Goal: Book appointment/travel/reservation

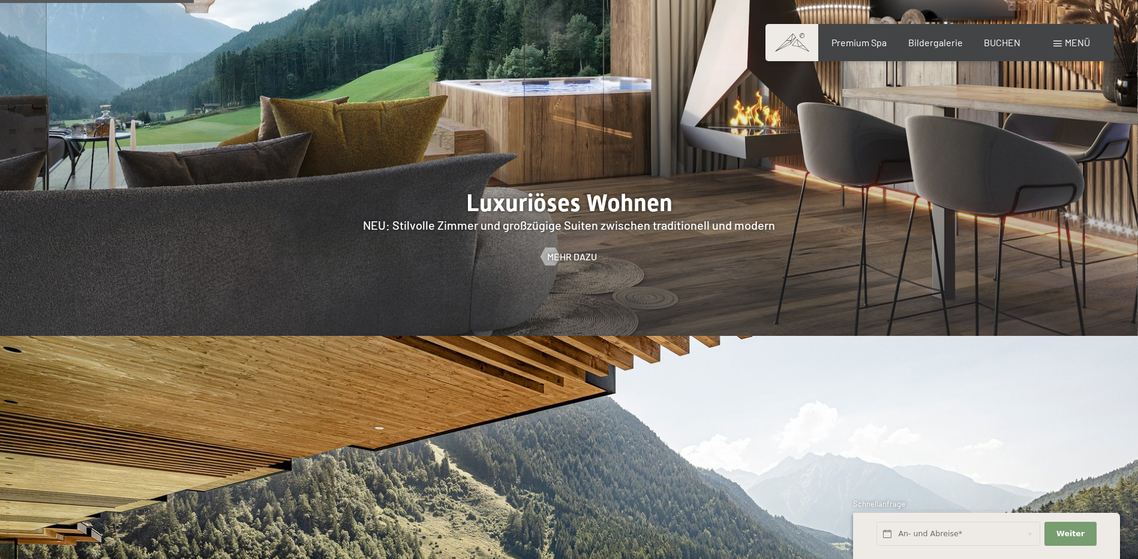
scroll to position [1140, 0]
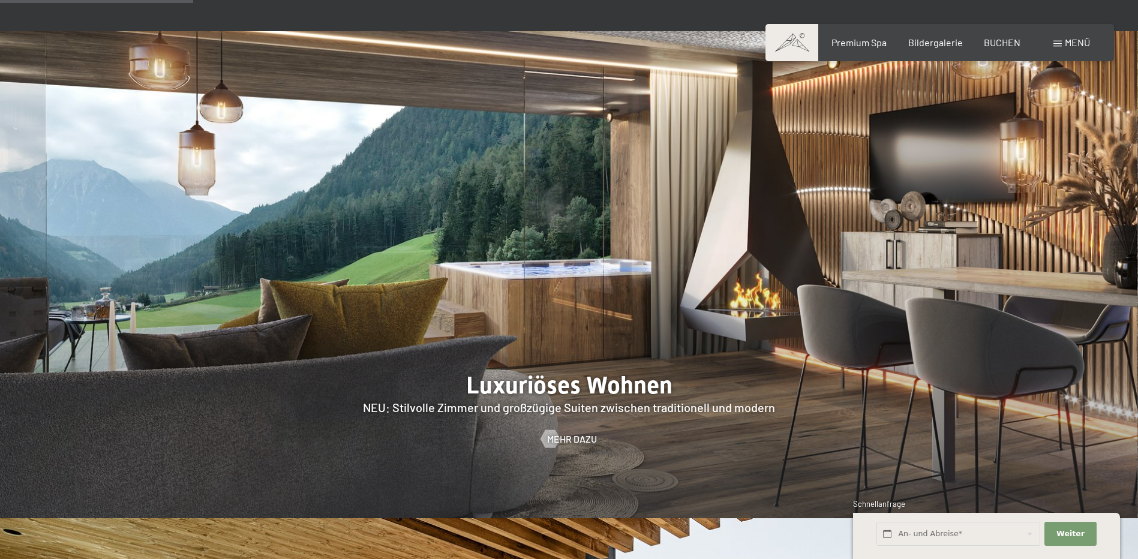
click at [580, 302] on div at bounding box center [569, 274] width 1138 height 487
click at [547, 430] on div at bounding box center [550, 439] width 10 height 18
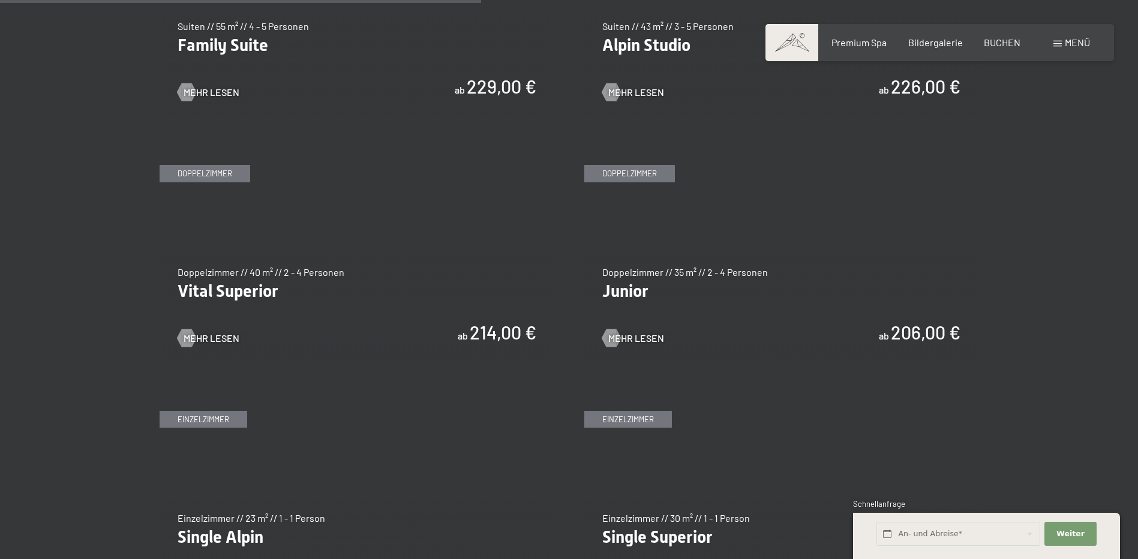
scroll to position [1620, 0]
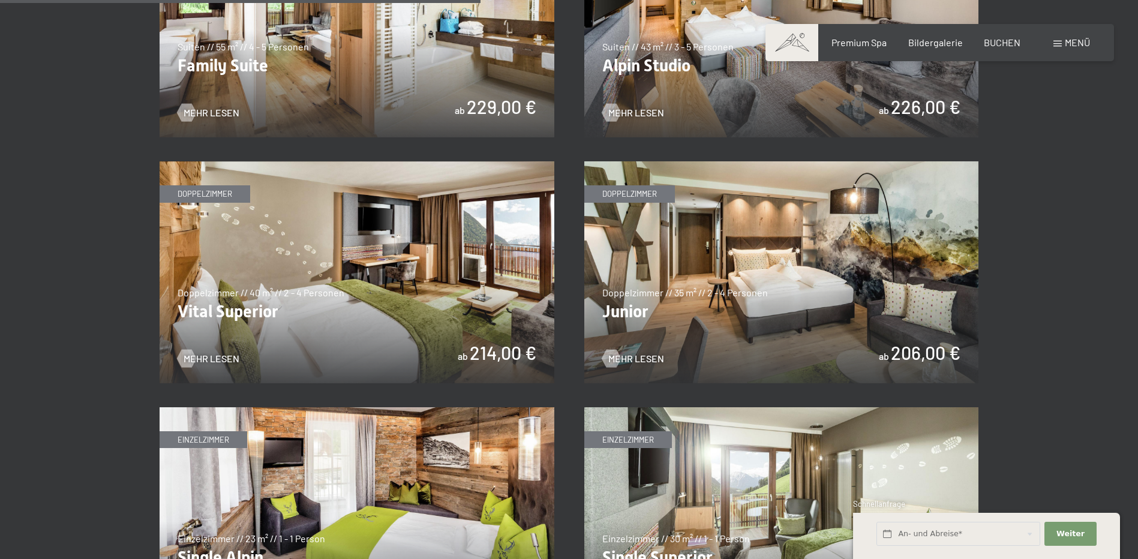
click at [734, 310] on img at bounding box center [781, 272] width 395 height 222
click at [464, 307] on img at bounding box center [357, 272] width 395 height 222
click at [787, 340] on img at bounding box center [781, 272] width 395 height 222
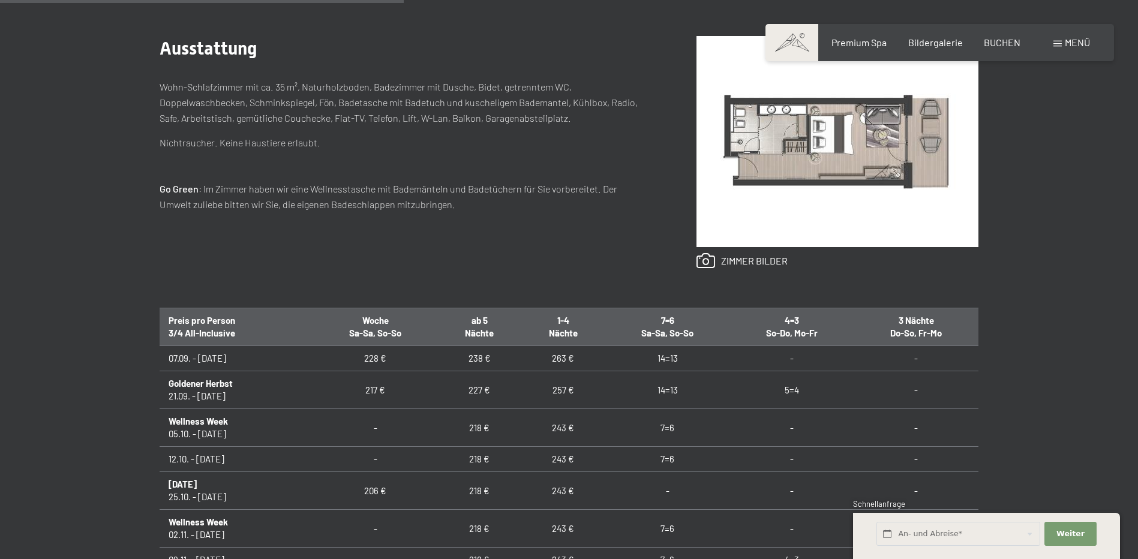
drag, startPoint x: 715, startPoint y: 394, endPoint x: 1109, endPoint y: 335, distance: 399.2
click at [720, 393] on td "14=13" at bounding box center [667, 390] width 125 height 38
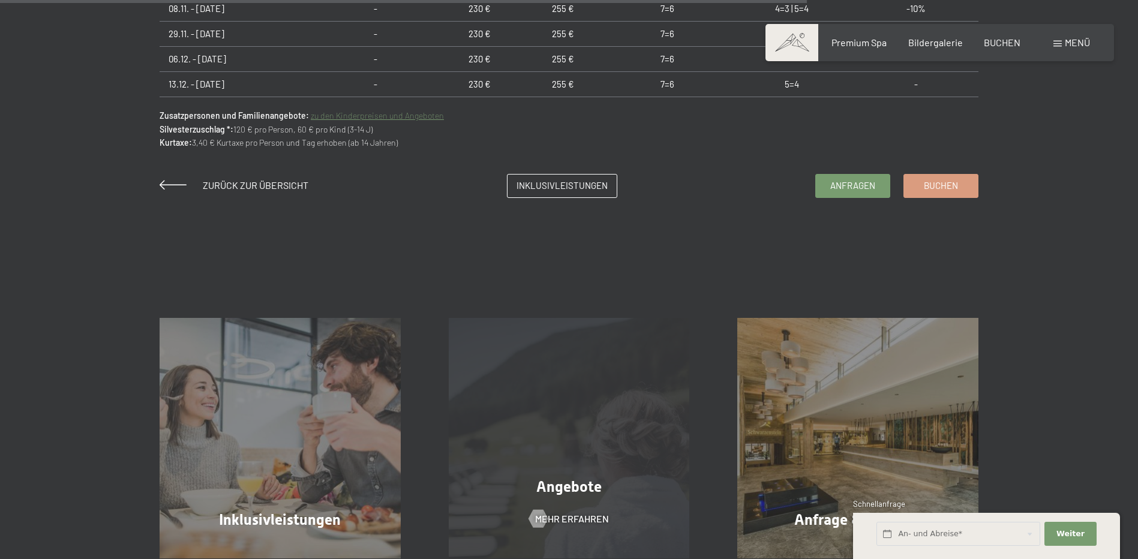
scroll to position [1080, 0]
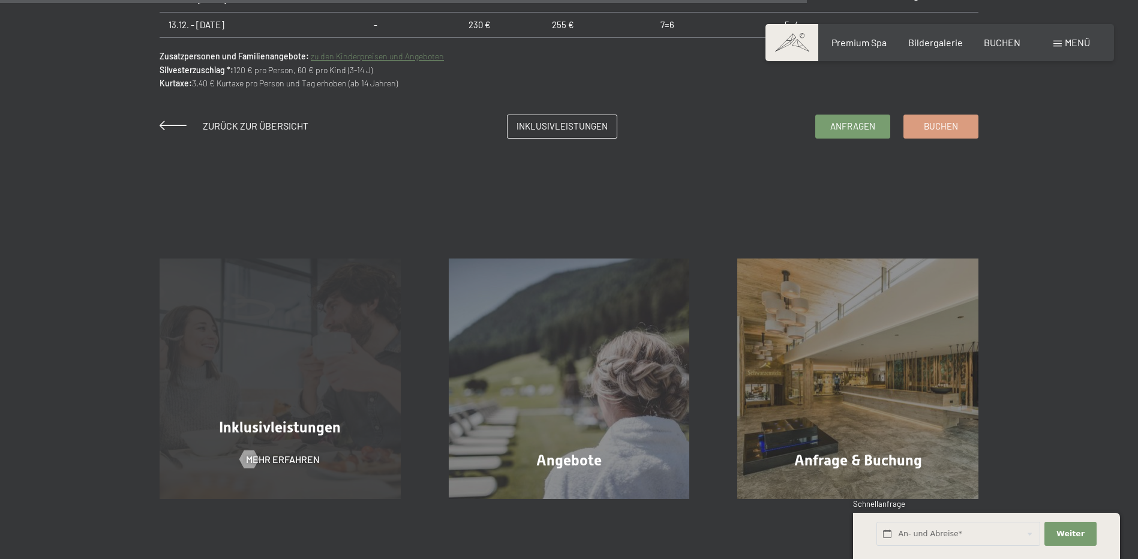
click at [301, 431] on span "Inklusivleistungen" at bounding box center [280, 427] width 122 height 17
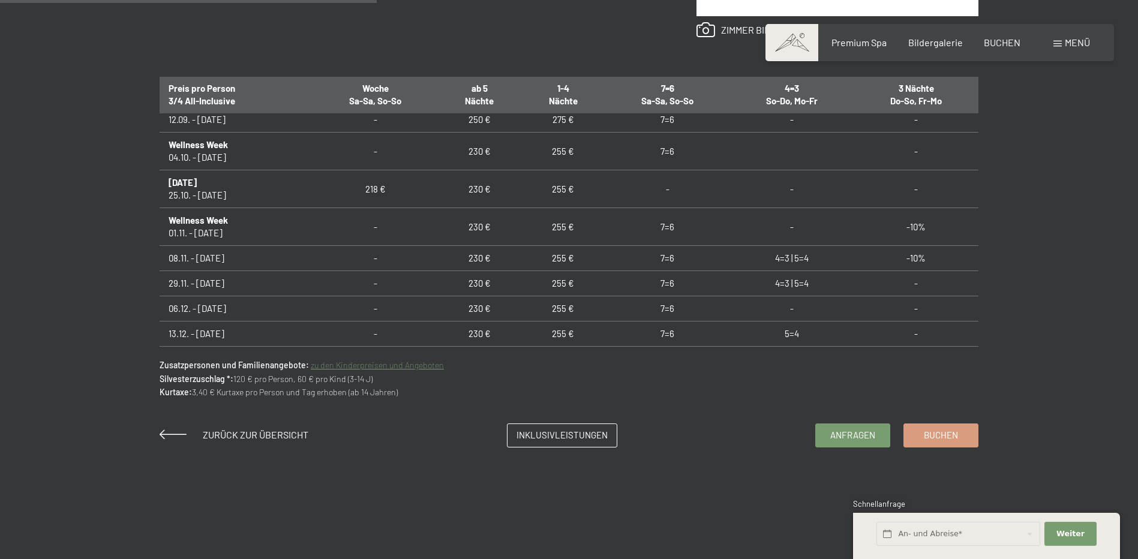
scroll to position [780, 0]
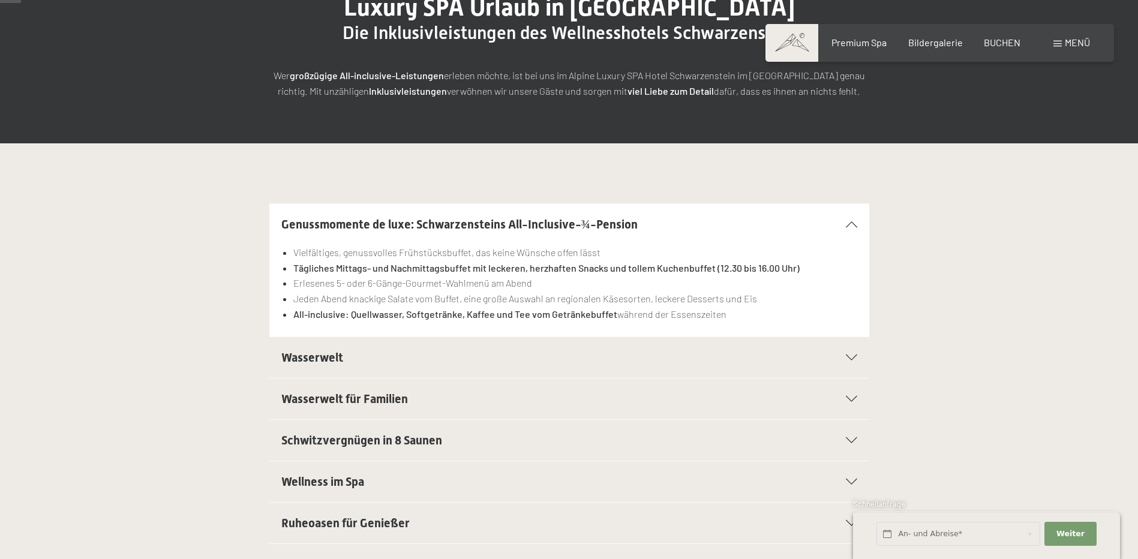
scroll to position [240, 0]
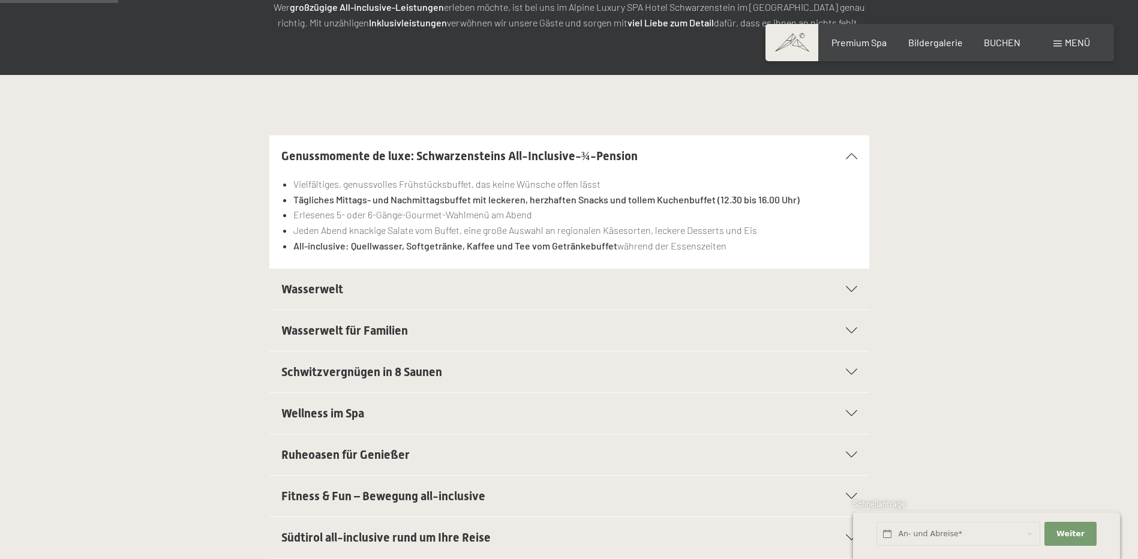
click at [335, 290] on span "Wasserwelt" at bounding box center [312, 289] width 62 height 14
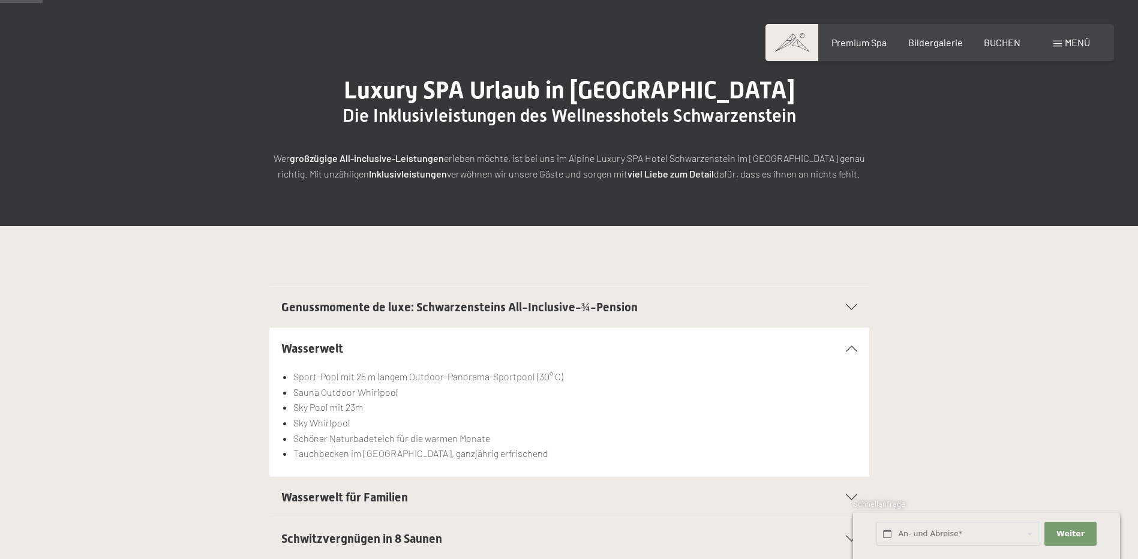
scroll to position [0, 0]
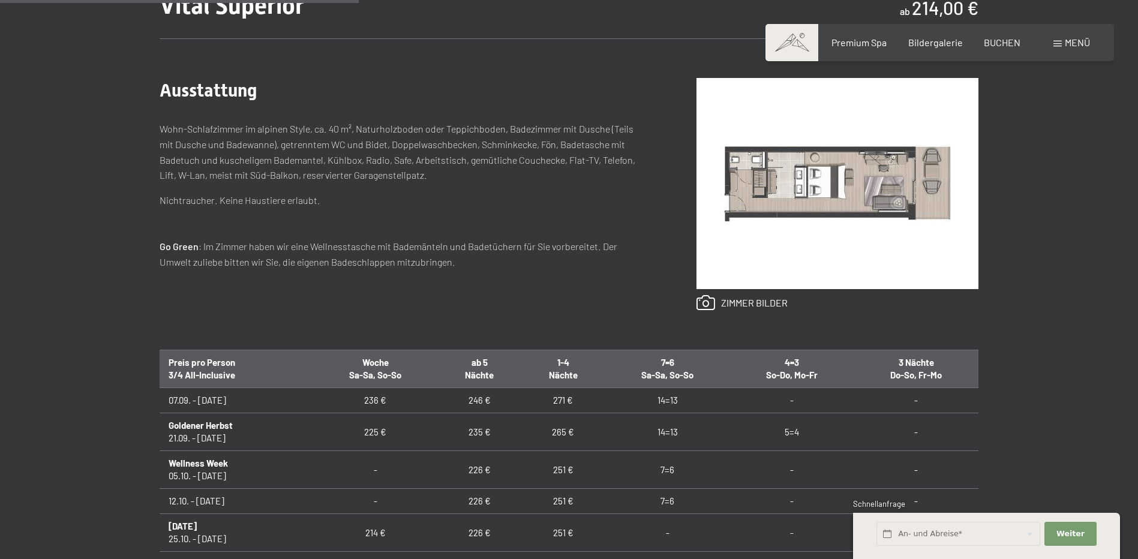
scroll to position [480, 0]
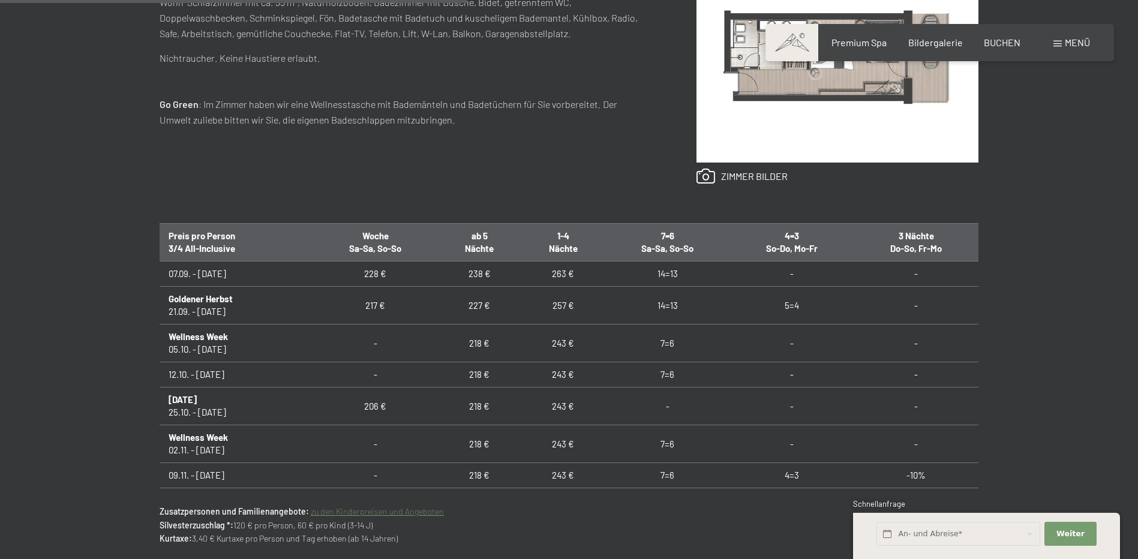
scroll to position [720, 0]
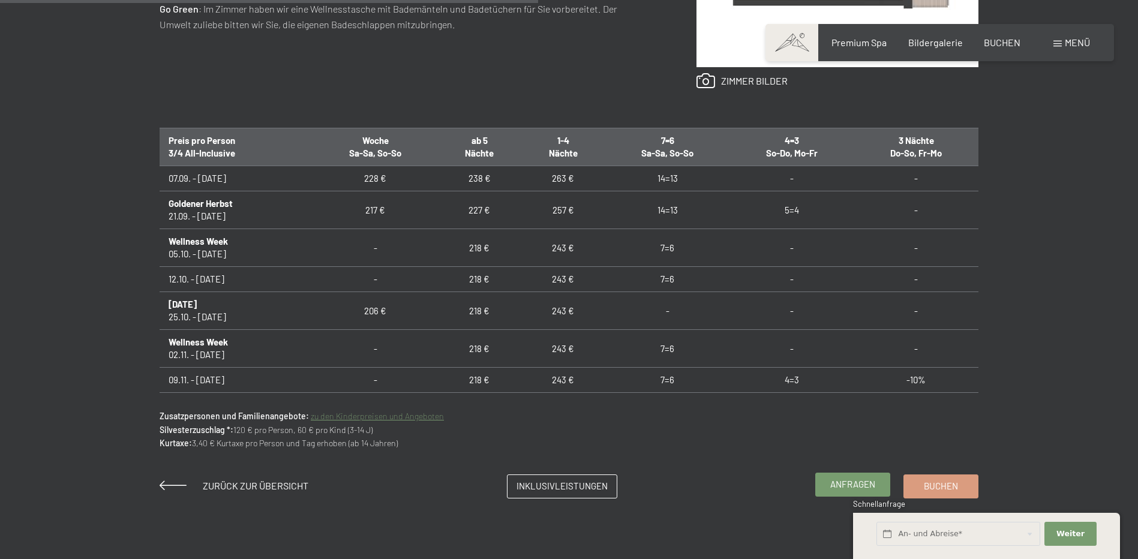
click at [842, 484] on span "Anfragen" at bounding box center [852, 484] width 45 height 13
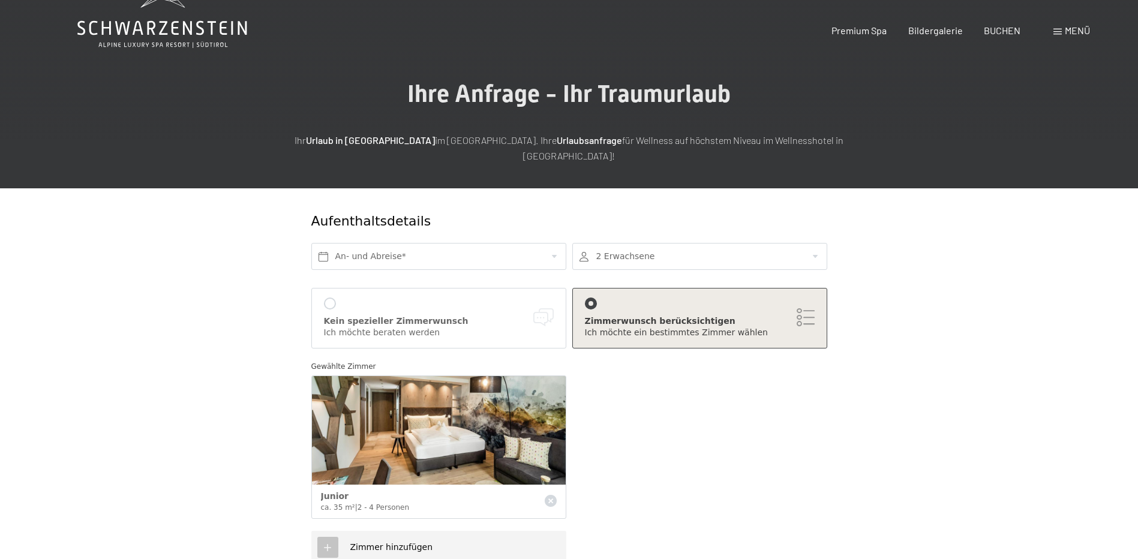
scroll to position [60, 0]
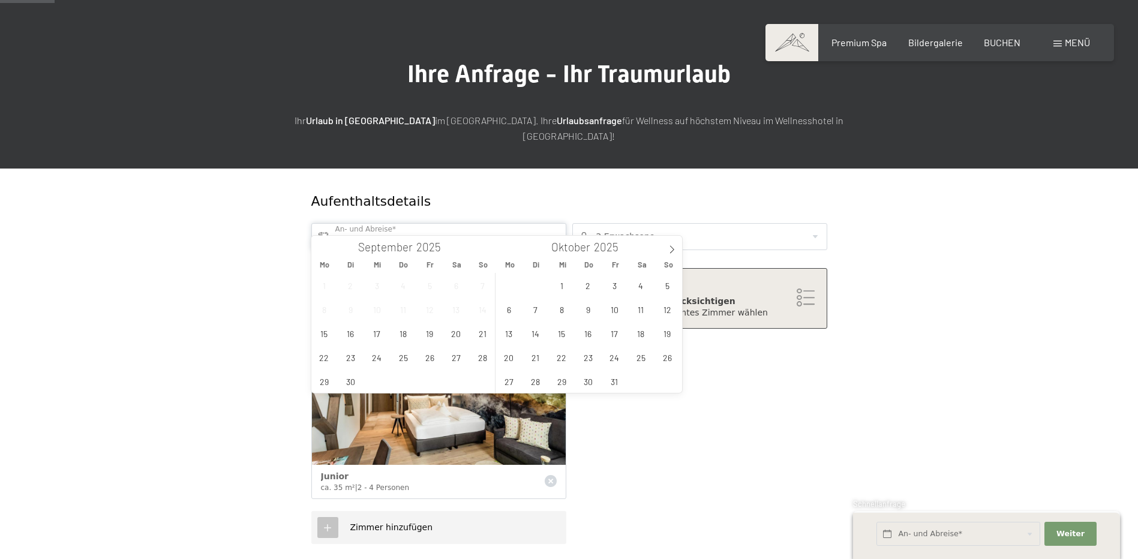
click at [396, 223] on input "text" at bounding box center [438, 236] width 255 height 27
click at [642, 358] on span "25" at bounding box center [640, 357] width 23 height 23
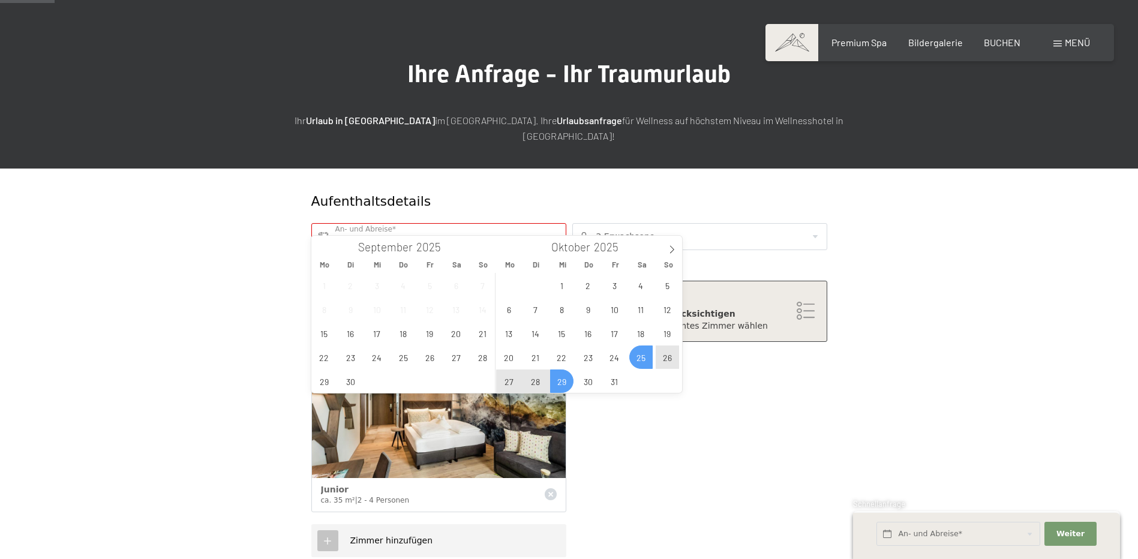
click at [562, 380] on span "29" at bounding box center [561, 381] width 23 height 23
type input "[DATE] - Mi. [DATE]"
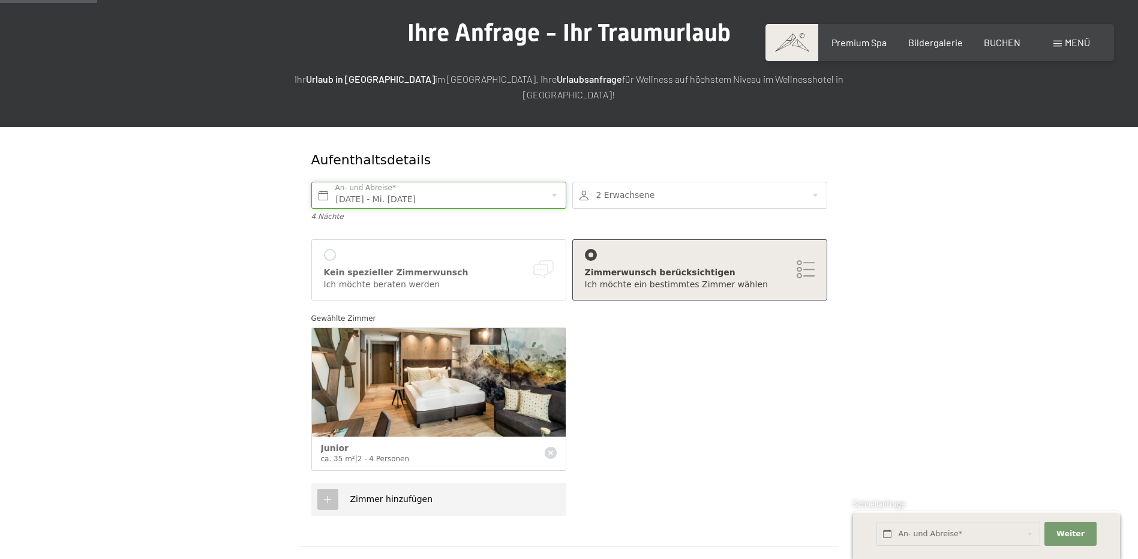
scroll to position [120, 0]
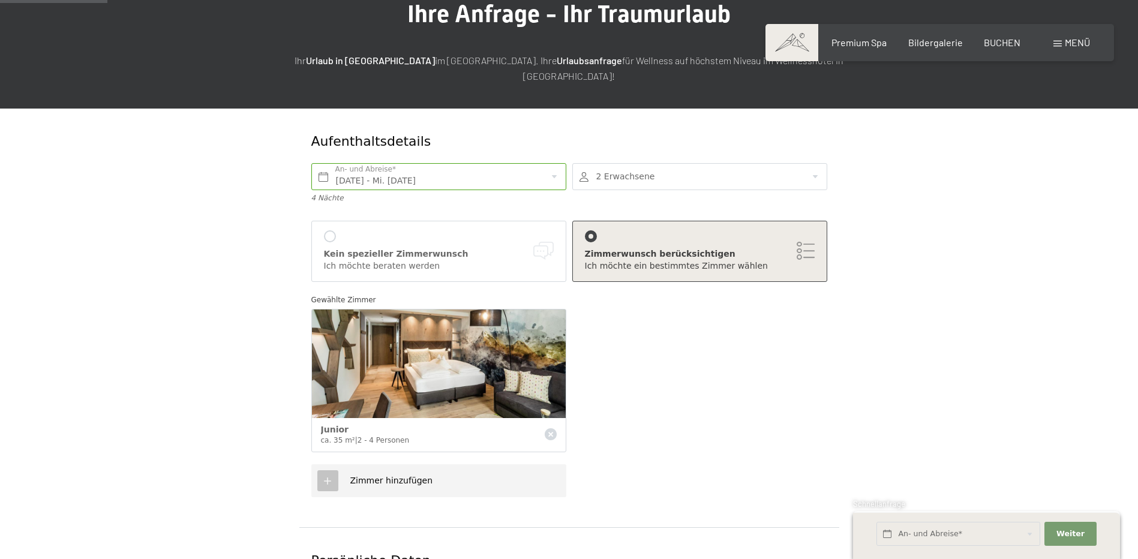
click at [329, 476] on icon at bounding box center [327, 481] width 11 height 11
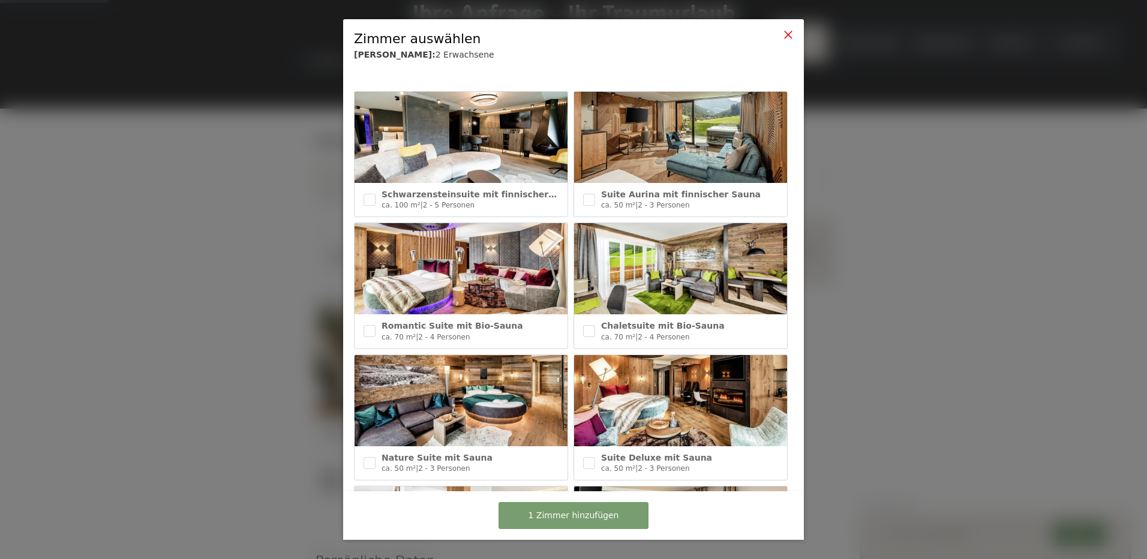
click at [789, 35] on icon at bounding box center [789, 35] width 10 height 10
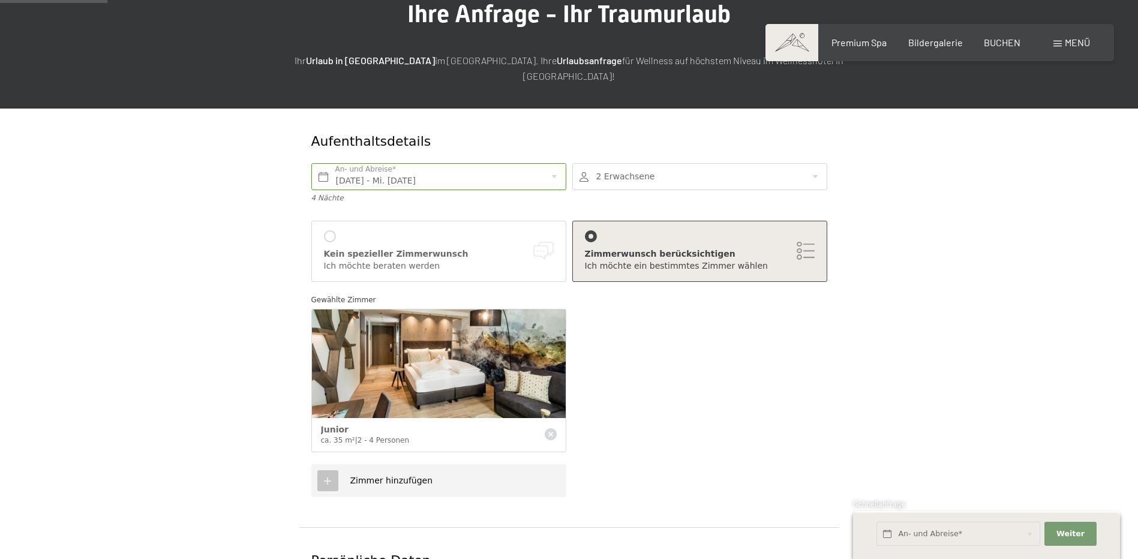
click at [820, 166] on div at bounding box center [699, 176] width 255 height 27
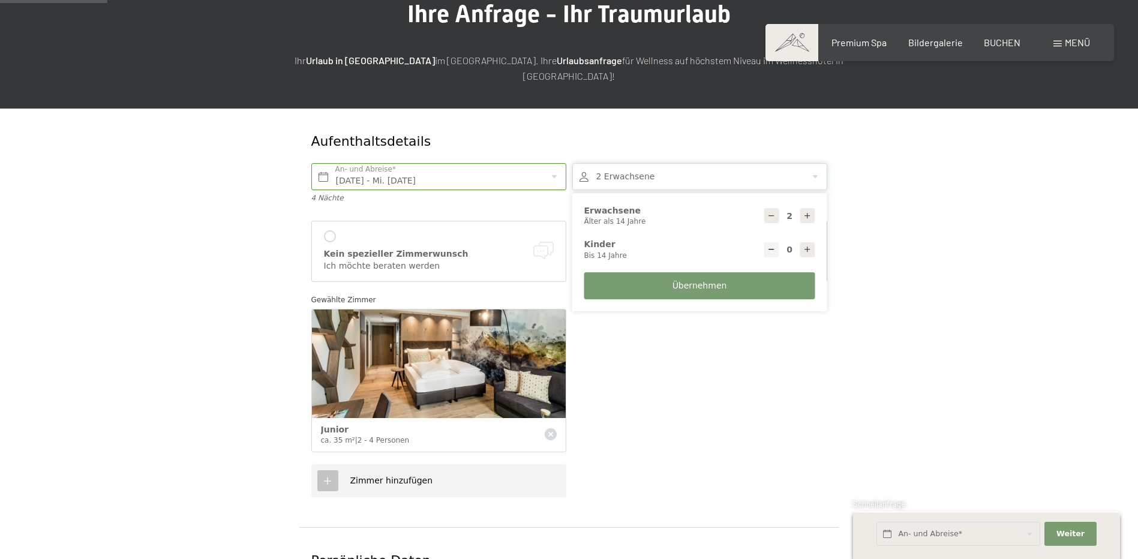
click at [820, 166] on div at bounding box center [699, 176] width 255 height 27
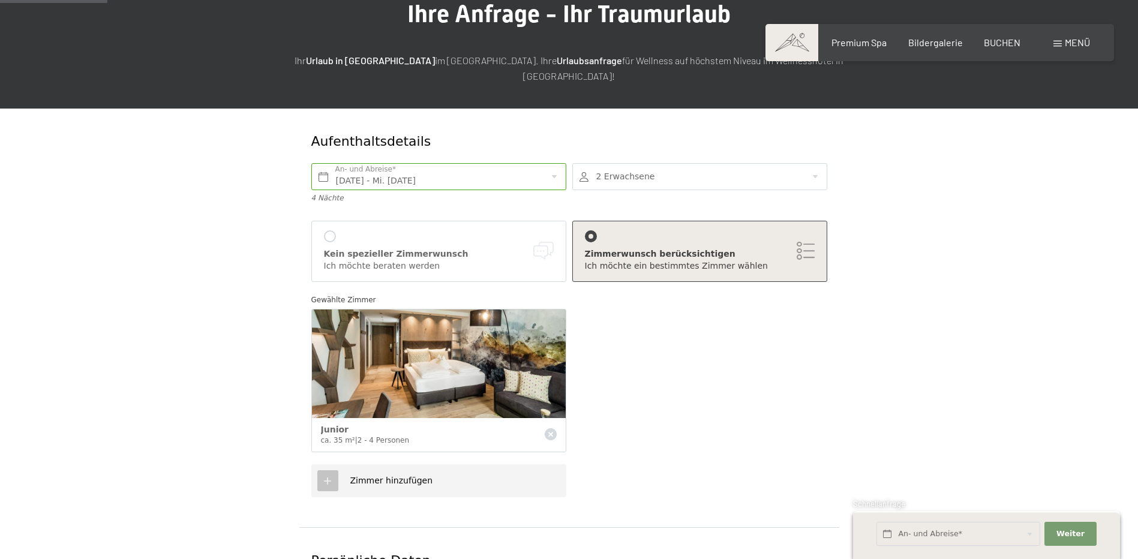
click at [817, 163] on div at bounding box center [699, 176] width 255 height 27
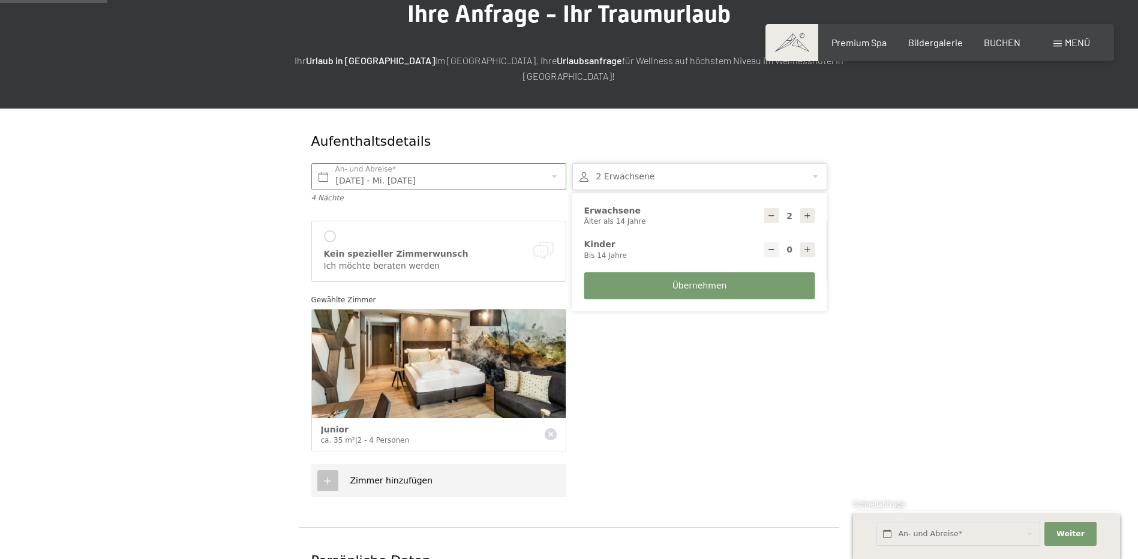
click at [808, 212] on icon at bounding box center [807, 216] width 8 height 8
type input "4"
click at [705, 280] on span "Übernehmen" at bounding box center [700, 286] width 55 height 12
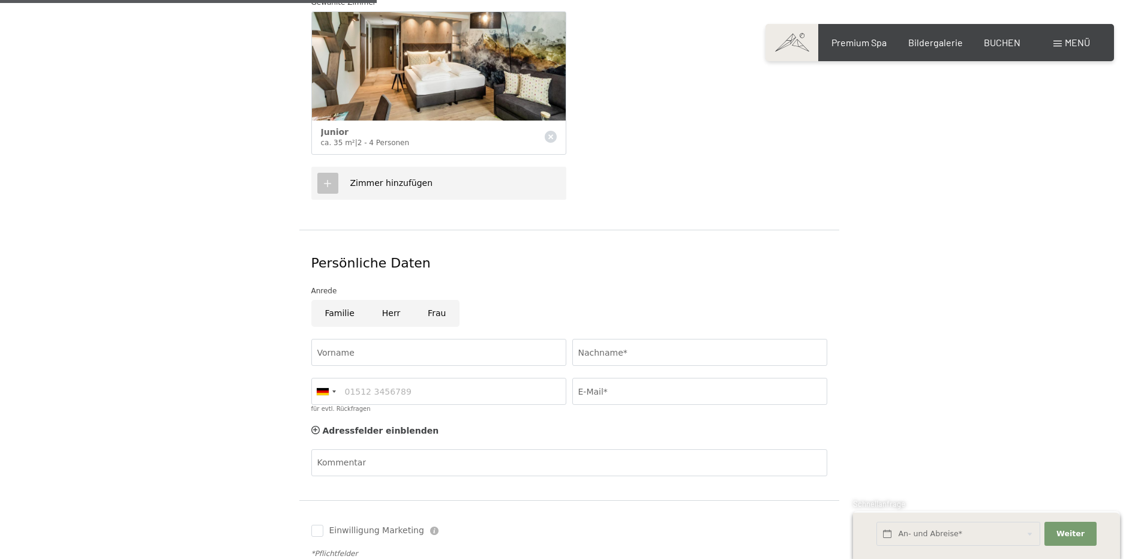
scroll to position [420, 0]
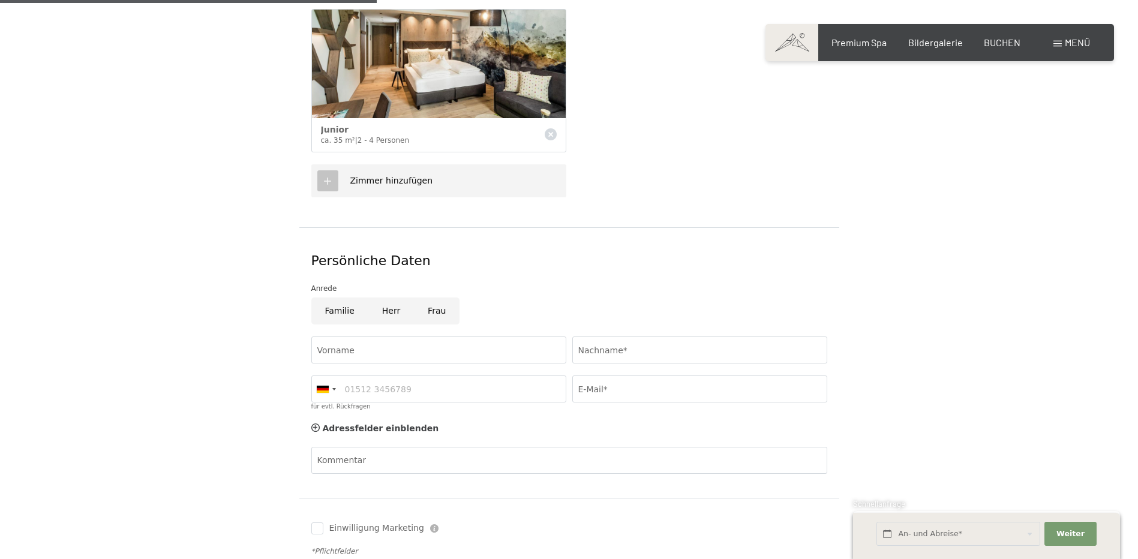
click at [432, 298] on input "Frau" at bounding box center [437, 311] width 46 height 27
radio input "true"
drag, startPoint x: 343, startPoint y: 328, endPoint x: 355, endPoint y: 331, distance: 12.5
click at [347, 337] on input "Vorname" at bounding box center [438, 350] width 255 height 27
type input "[PERSON_NAME]"
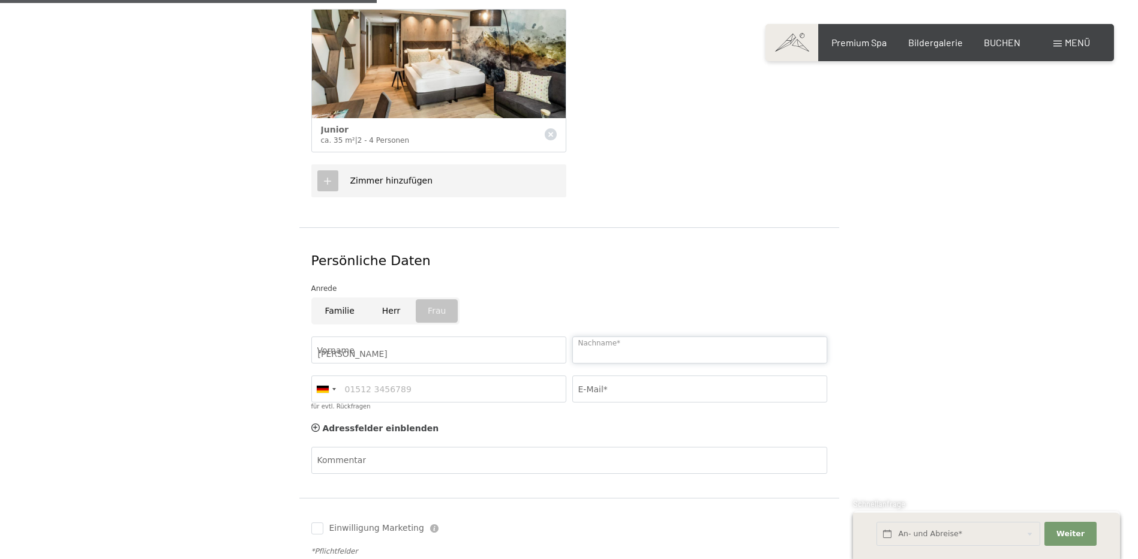
type input "Daxer"
type input "052845531"
type input "[PERSON_NAME][EMAIL_ADDRESS][DOMAIN_NAME]"
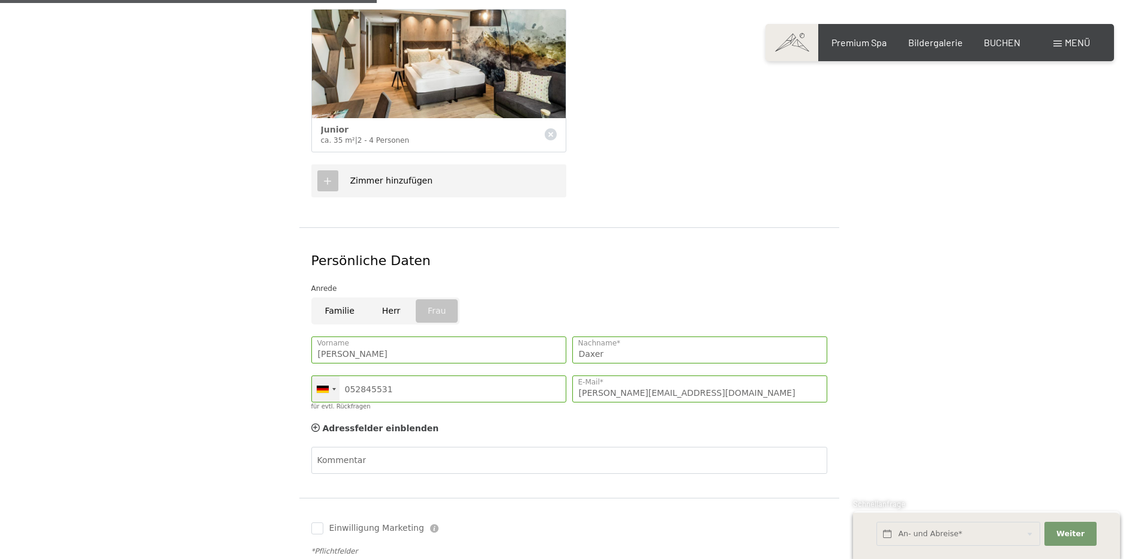
click at [335, 388] on div at bounding box center [334, 389] width 4 height 2
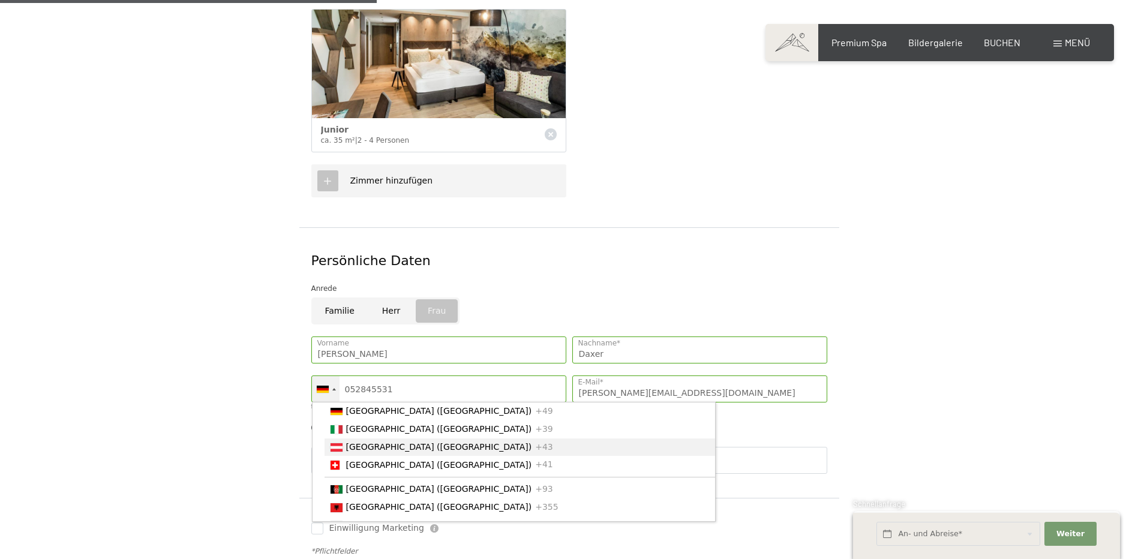
click at [347, 442] on span "[GEOGRAPHIC_DATA] ([GEOGRAPHIC_DATA])" at bounding box center [439, 447] width 186 height 10
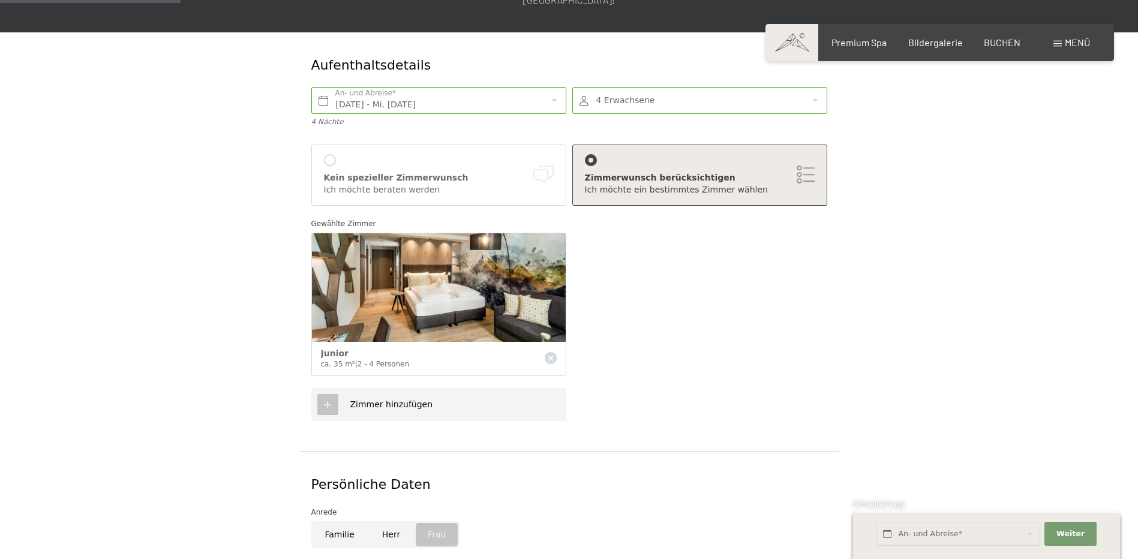
scroll to position [180, 0]
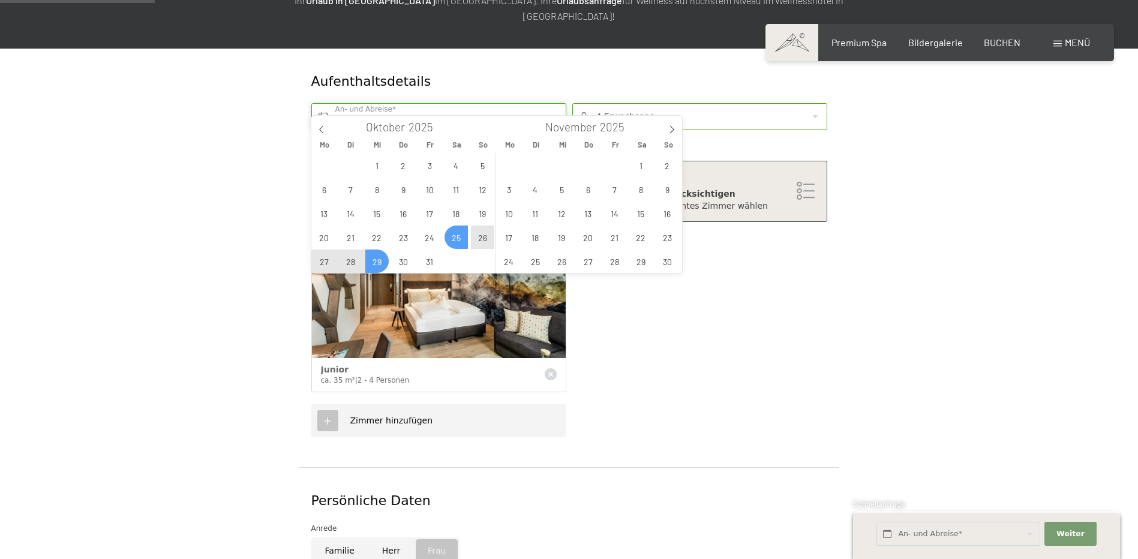
click at [401, 103] on input "[DATE] - Mi. [DATE]" at bounding box center [438, 116] width 255 height 27
click at [352, 263] on span "28" at bounding box center [350, 261] width 23 height 23
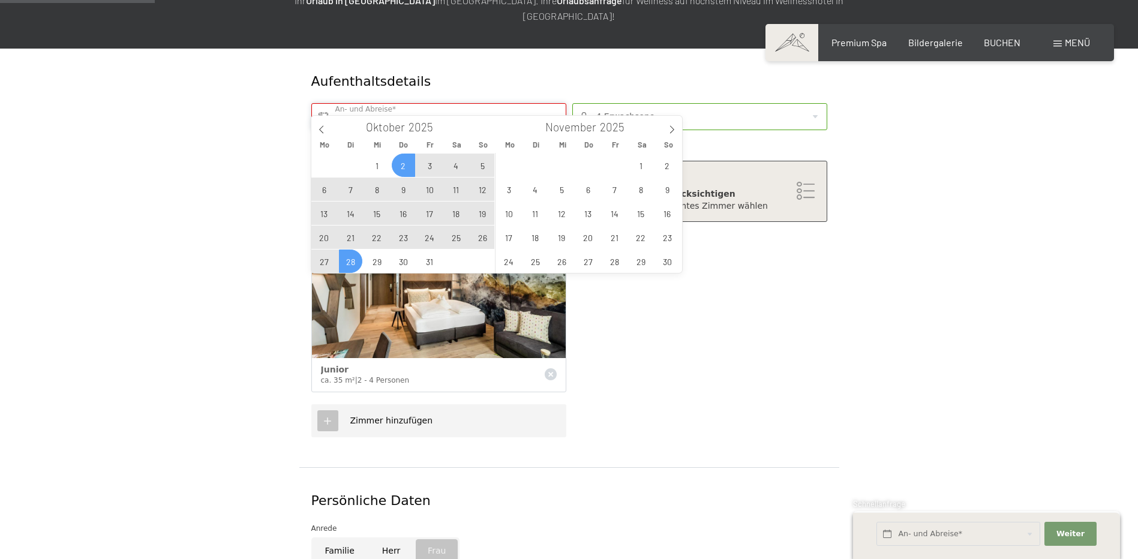
click at [384, 105] on input "Di. [DATE]" at bounding box center [438, 116] width 255 height 27
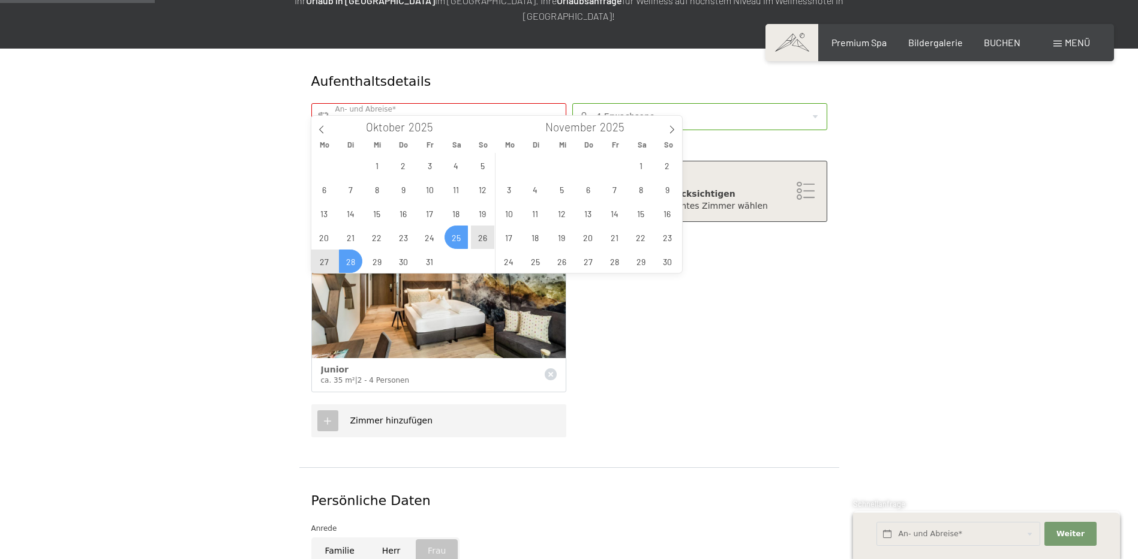
click at [456, 239] on span "25" at bounding box center [456, 237] width 23 height 23
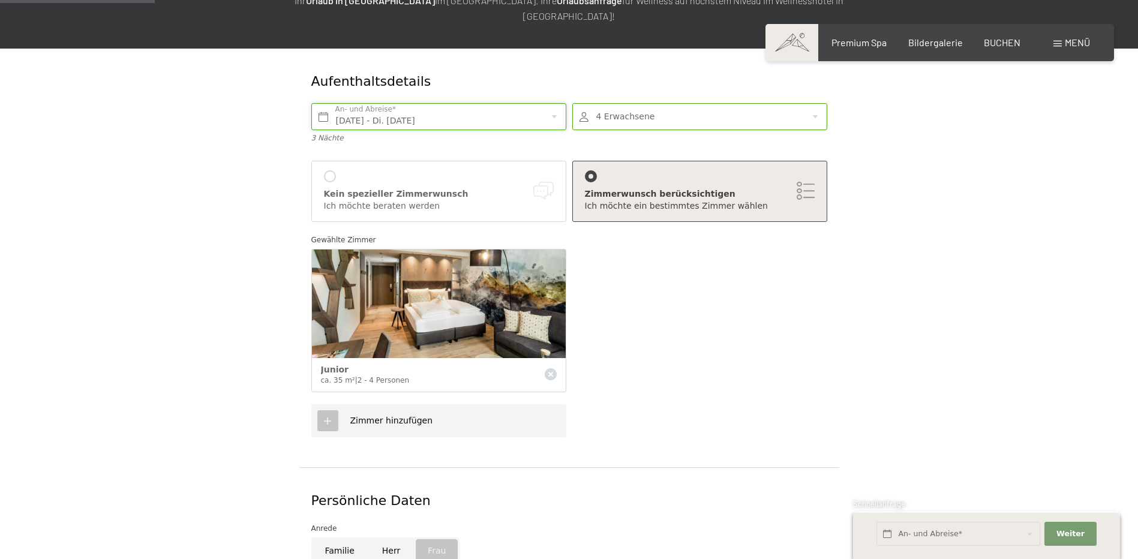
click at [372, 107] on input "[DATE] - Di. [DATE]" at bounding box center [438, 116] width 255 height 27
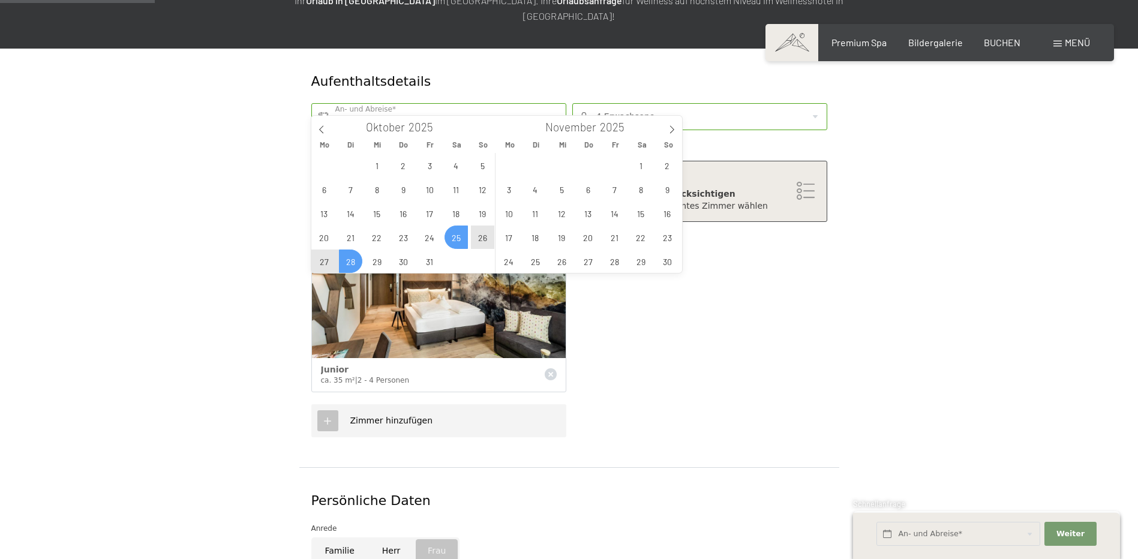
click at [460, 236] on span "25" at bounding box center [456, 237] width 23 height 23
click at [352, 261] on span "28" at bounding box center [350, 261] width 23 height 23
type input "Sa. 25.10.2025 - Di. 28.10.2025"
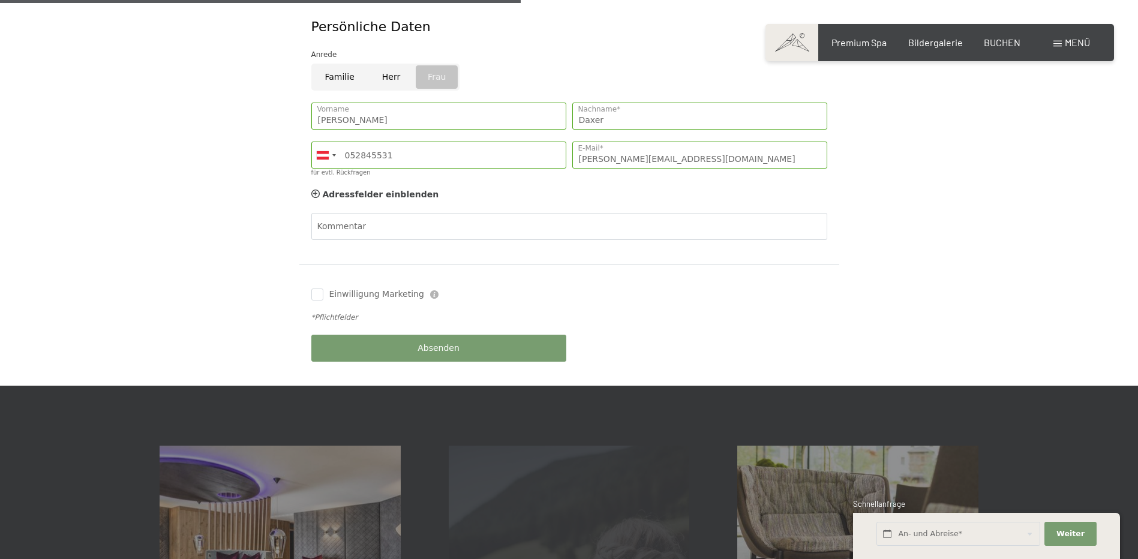
scroll to position [720, 0]
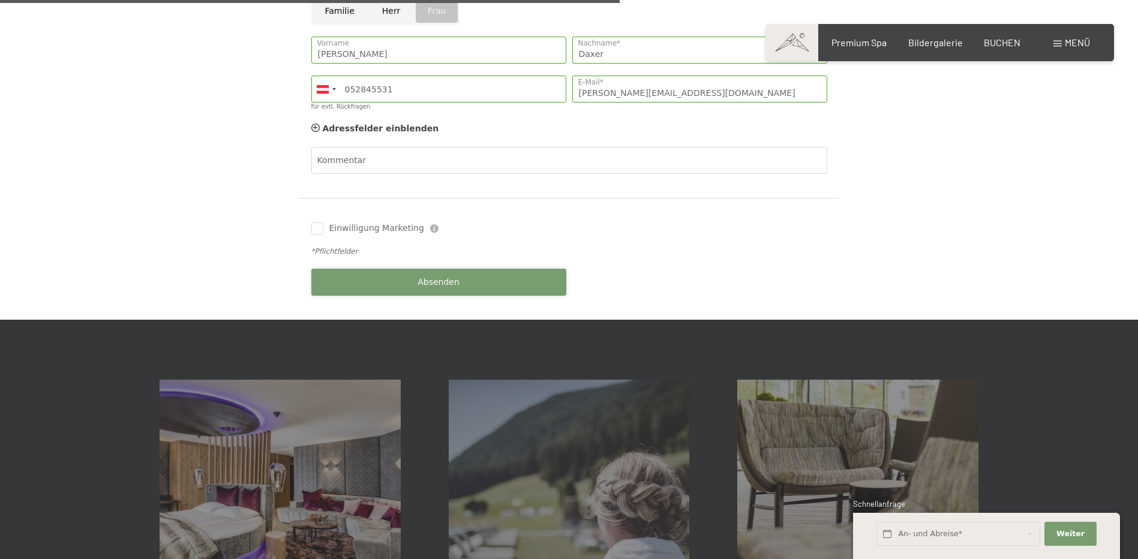
click at [442, 277] on span "Absenden" at bounding box center [439, 283] width 42 height 12
